Goal: Transaction & Acquisition: Purchase product/service

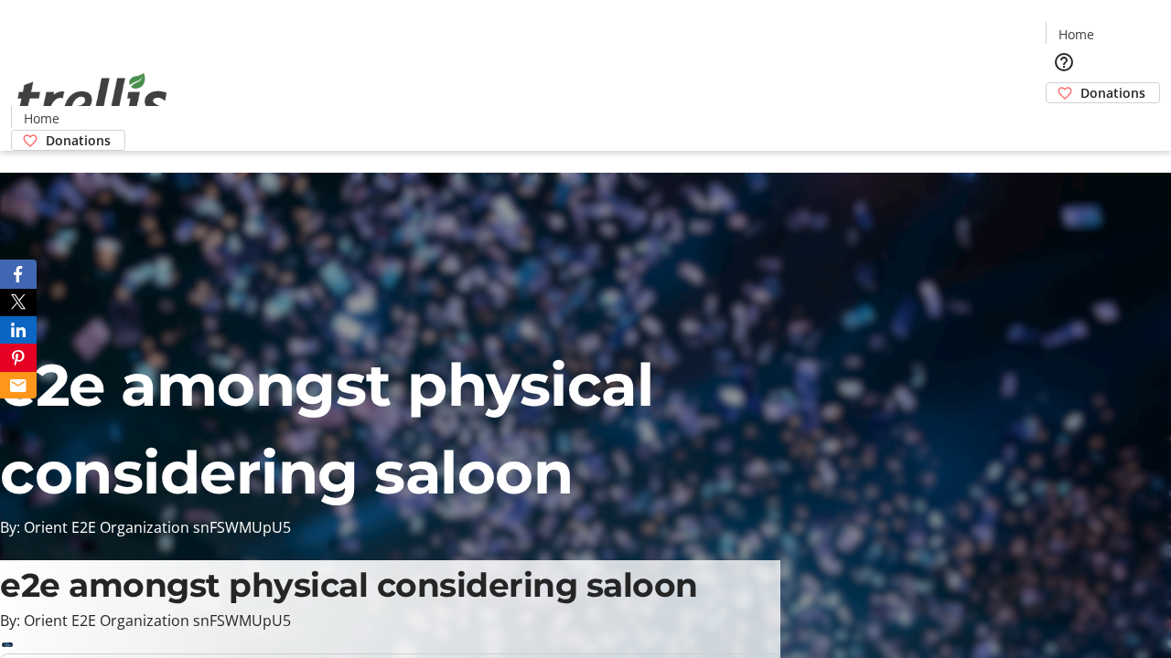
click at [1080, 83] on span "Donations" at bounding box center [1112, 92] width 65 height 19
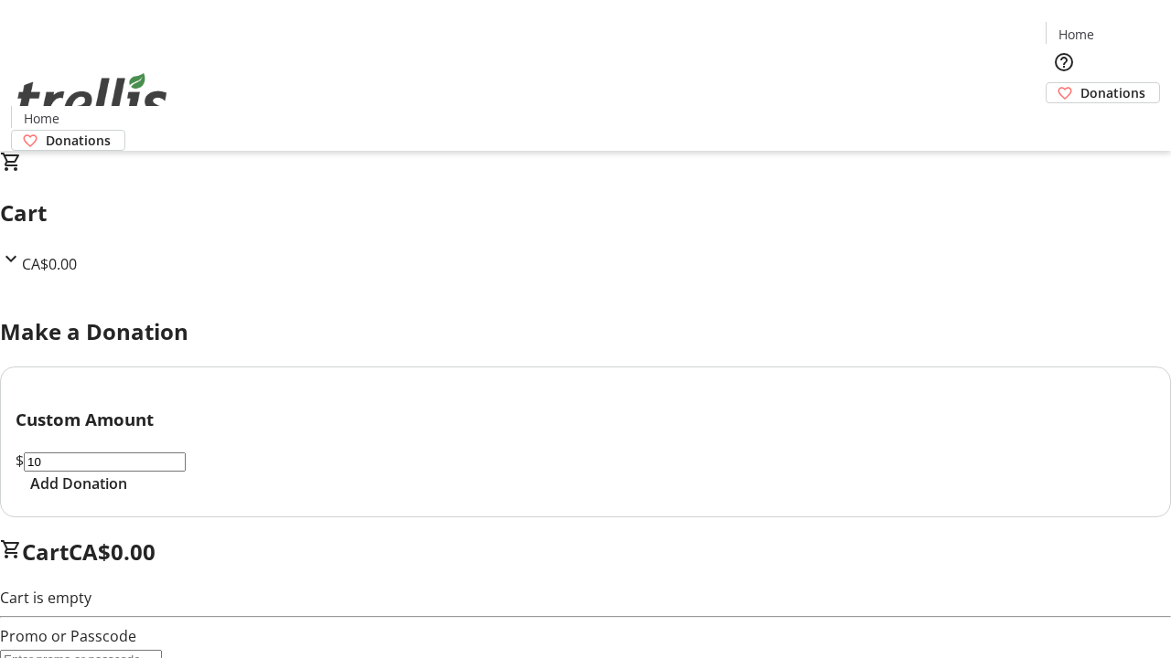
click at [127, 495] on span "Add Donation" at bounding box center [78, 484] width 97 height 22
